Goal: Task Accomplishment & Management: Use online tool/utility

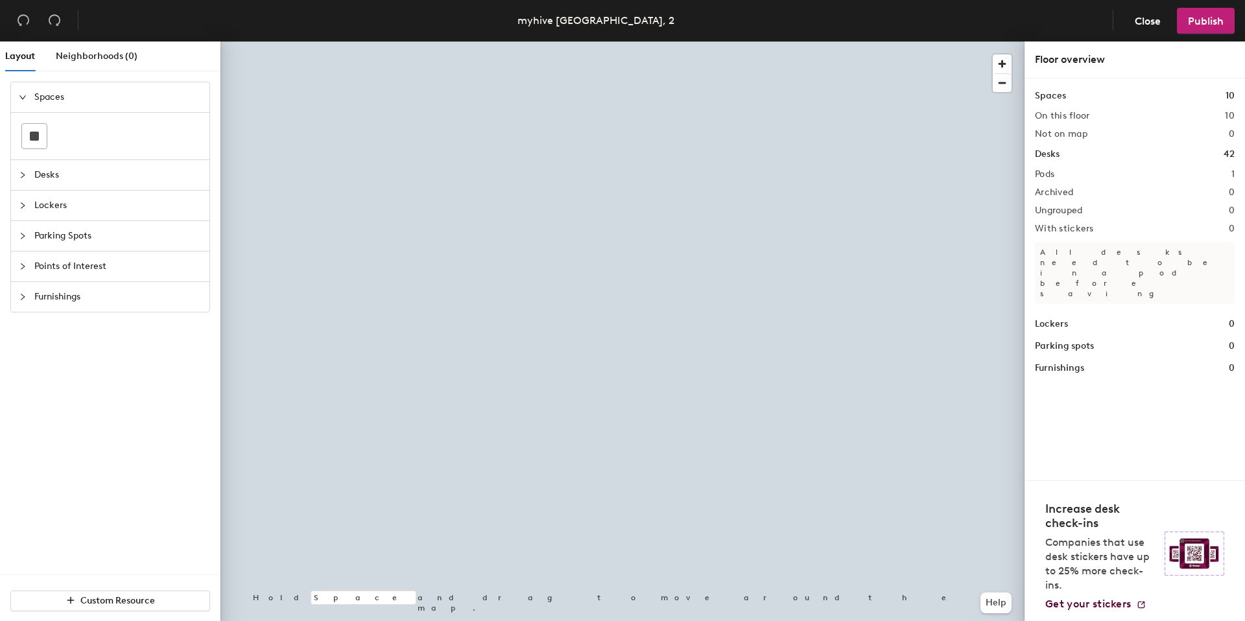
click at [777, 41] on div at bounding box center [622, 41] width 804 height 0
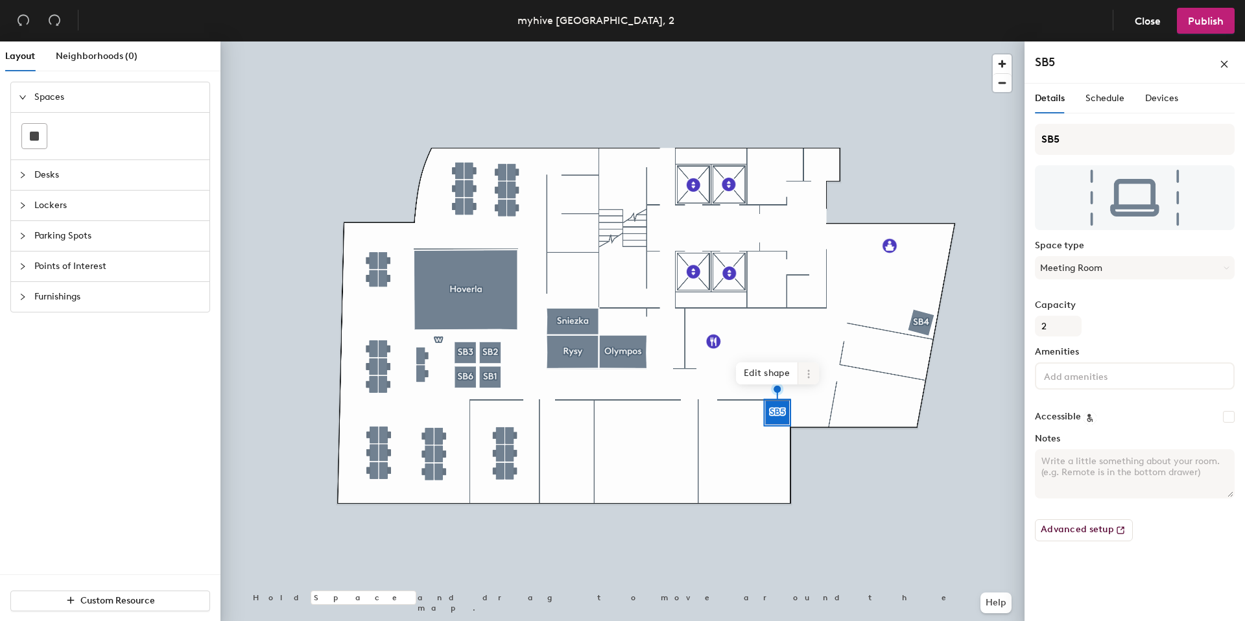
click at [808, 372] on icon at bounding box center [808, 374] width 10 height 10
click at [823, 420] on span "Archive" at bounding box center [855, 426] width 115 height 22
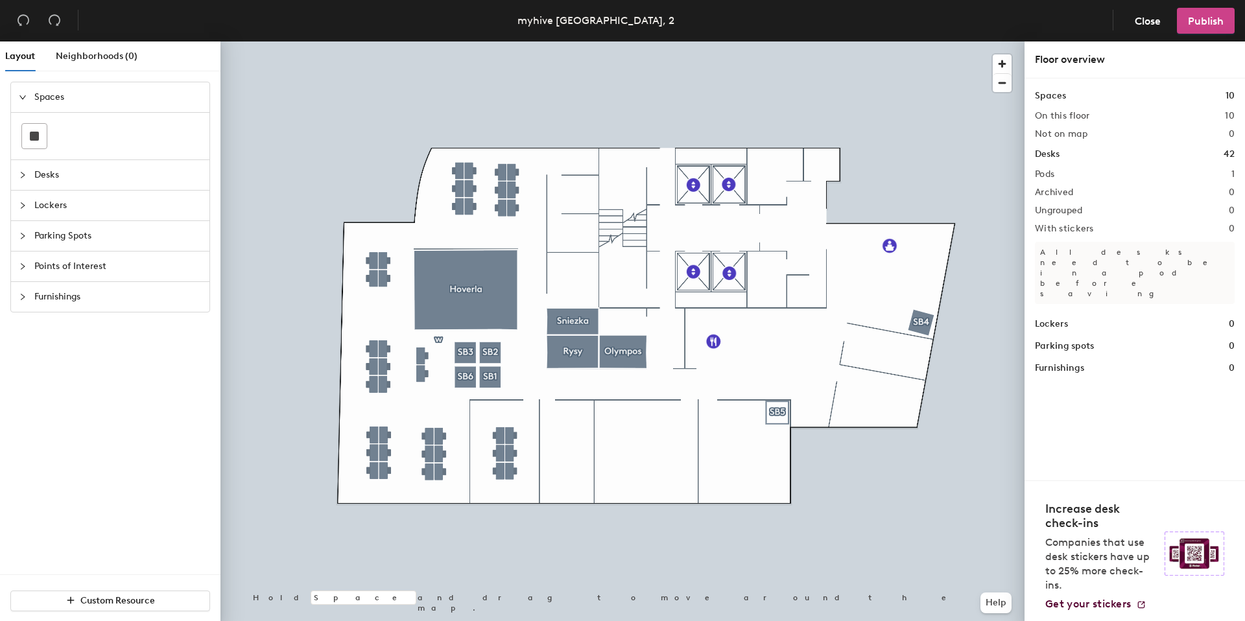
click at [1203, 24] on span "Publish" at bounding box center [1206, 21] width 36 height 12
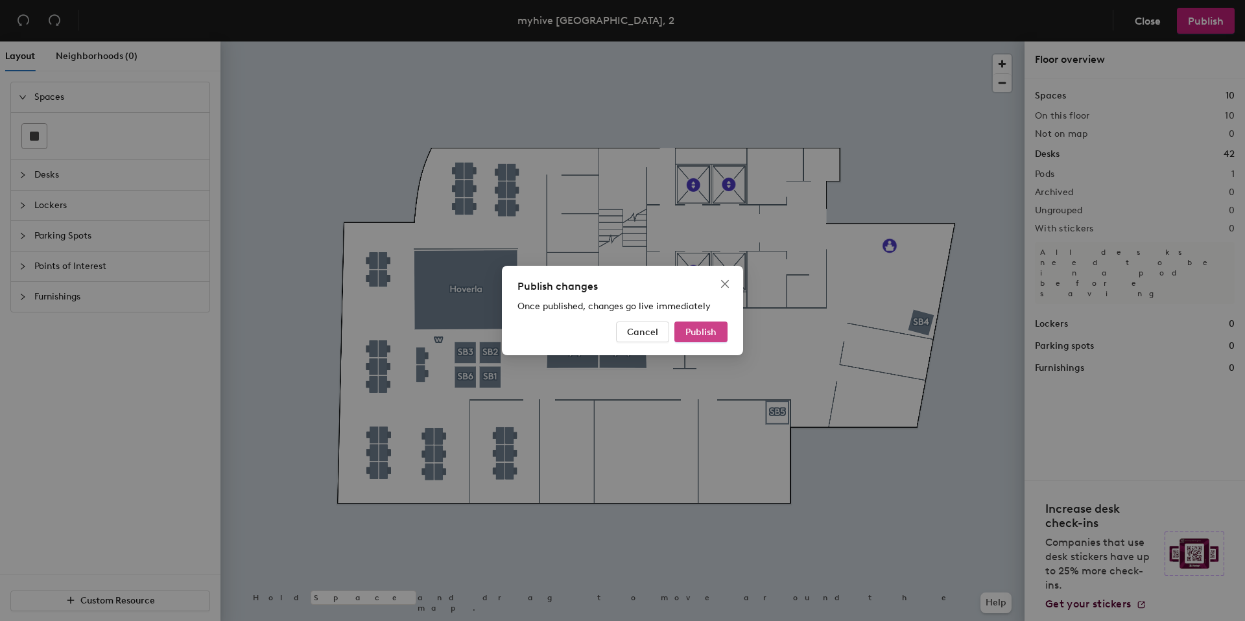
click at [714, 334] on span "Publish" at bounding box center [700, 332] width 31 height 11
